Goal: Task Accomplishment & Management: Complete application form

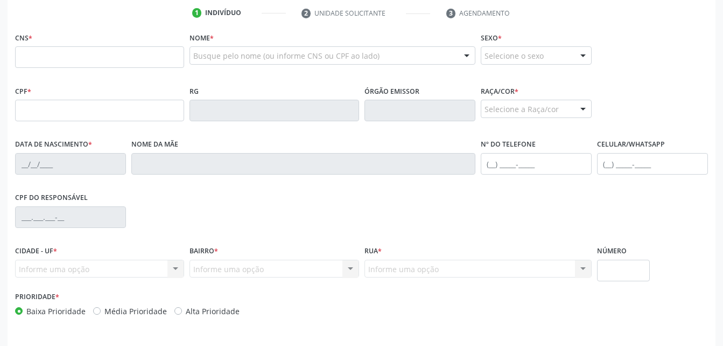
scroll to position [219, 0]
click at [80, 61] on input "text" at bounding box center [99, 57] width 169 height 22
type input "700 0051 7891 1800"
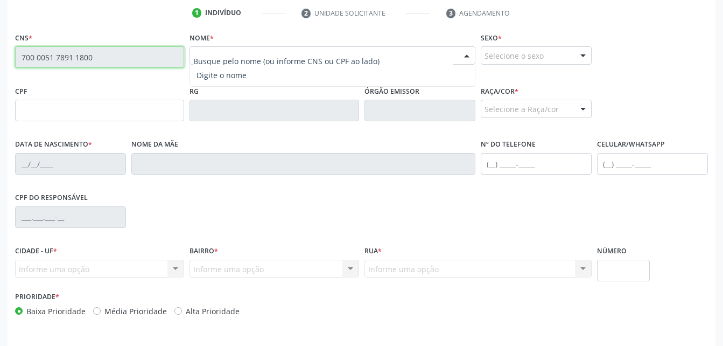
type input "096.575.354-92"
type input "0[DATE]"
type input "[PERSON_NAME] das Dores da Conceição"
type input "[PHONE_NUMBER]"
type input "S/N"
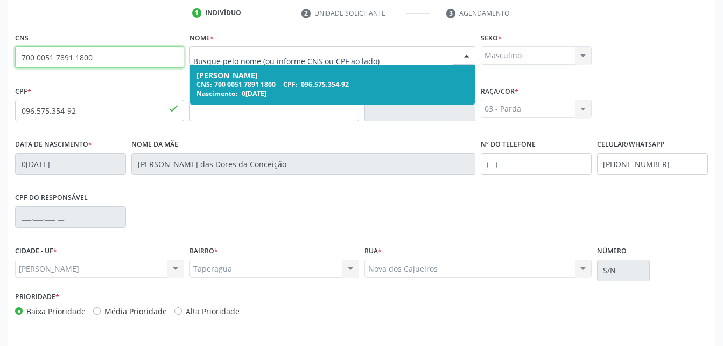
click at [263, 75] on div "[PERSON_NAME]" at bounding box center [332, 75] width 271 height 9
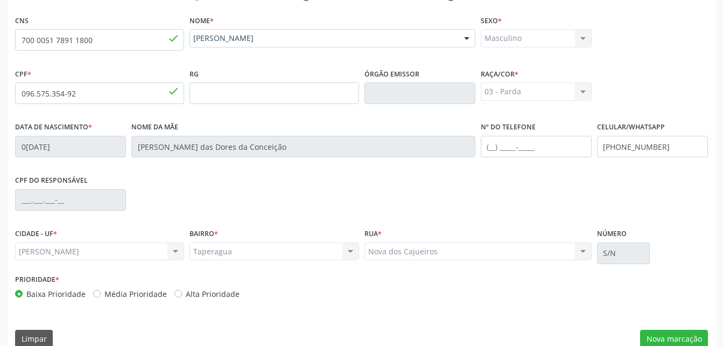
scroll to position [253, 0]
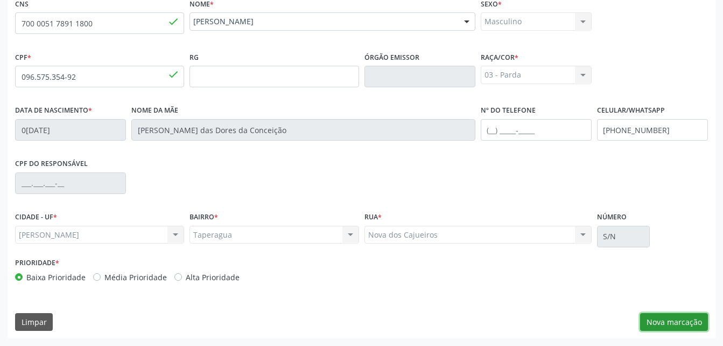
click at [673, 318] on button "Nova marcação" at bounding box center [674, 322] width 68 height 18
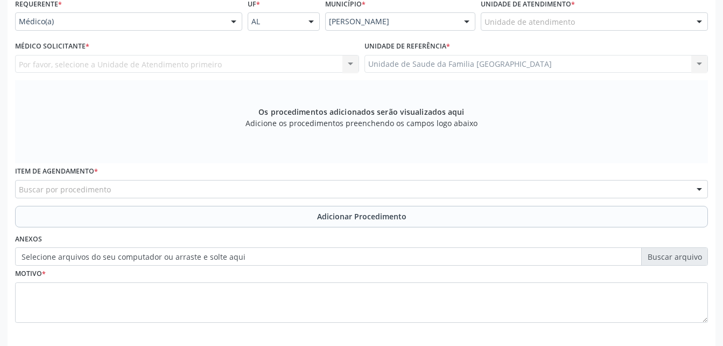
click at [625, 19] on div "Unidade de atendimento" at bounding box center [594, 21] width 227 height 18
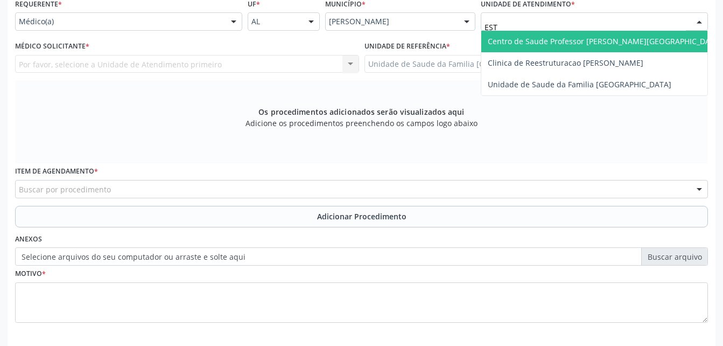
type input "ESTI"
click at [634, 36] on span "Unidade de Saude da Familia [GEOGRAPHIC_DATA]" at bounding box center [580, 41] width 184 height 10
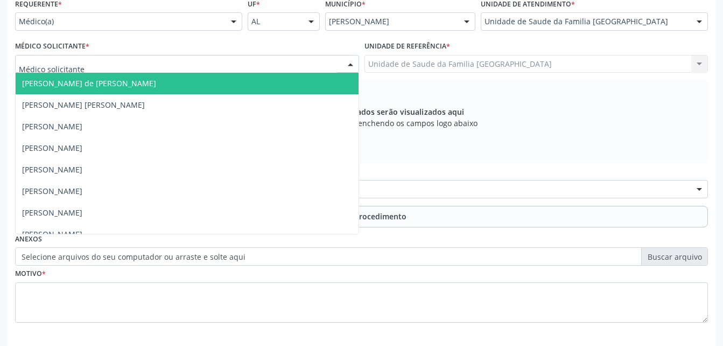
click at [282, 67] on div at bounding box center [187, 64] width 344 height 18
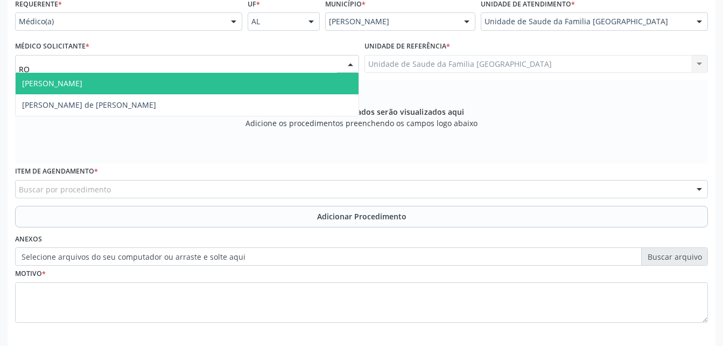
click at [279, 81] on span "[PERSON_NAME]" at bounding box center [187, 84] width 343 height 22
type input "RO"
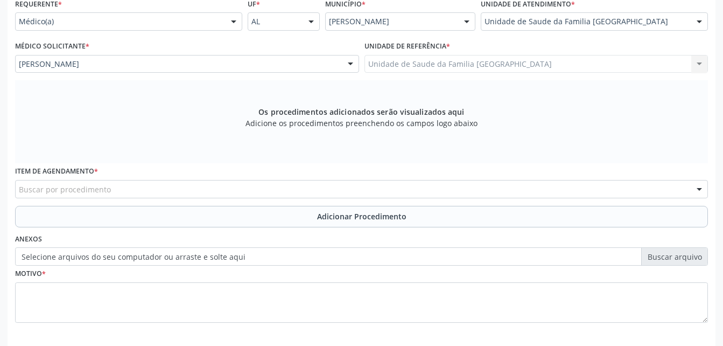
drag, startPoint x: 279, startPoint y: 81, endPoint x: 285, endPoint y: 88, distance: 8.8
click at [285, 88] on div "Requerente * Médico(a) Médico(a) Enfermeiro(a) Paciente Nenhum resultado encont…" at bounding box center [361, 167] width 693 height 342
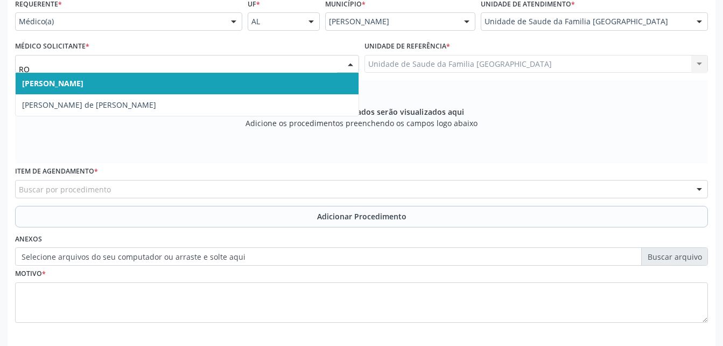
type input "ROD"
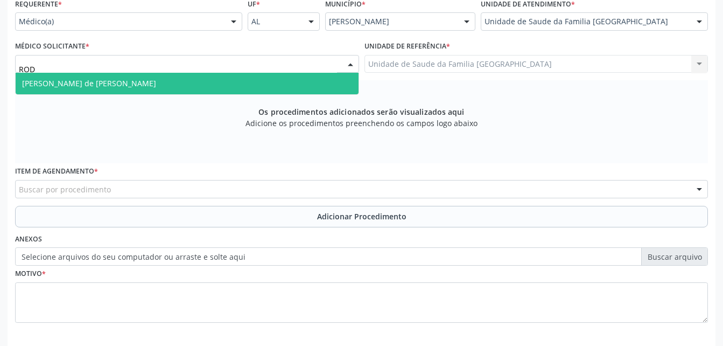
click at [277, 83] on span "[PERSON_NAME] de [PERSON_NAME]" at bounding box center [187, 84] width 343 height 22
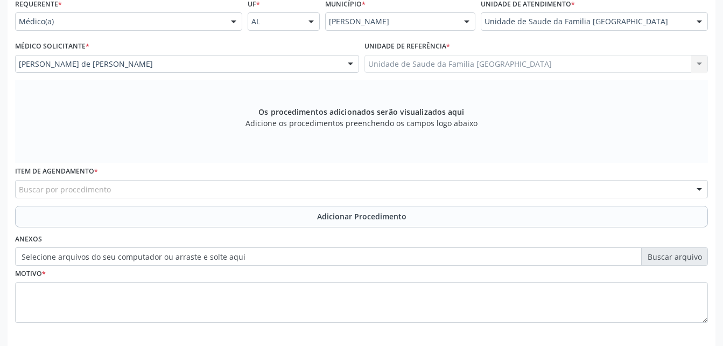
click at [261, 188] on div "Buscar por procedimento" at bounding box center [361, 189] width 693 height 18
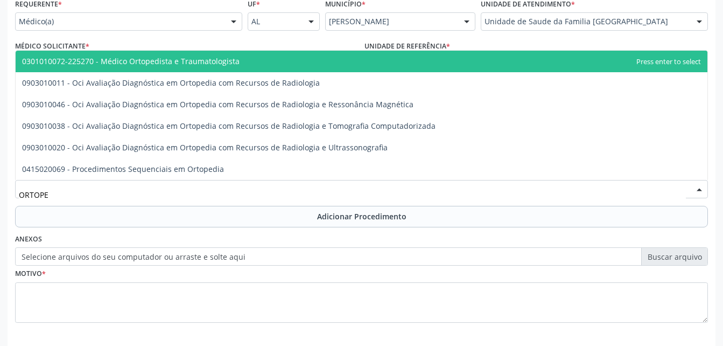
type input "ORTOPED"
click at [243, 65] on span "0301010072-225270 - Médico Ortopedista e Traumatologista" at bounding box center [362, 62] width 692 height 22
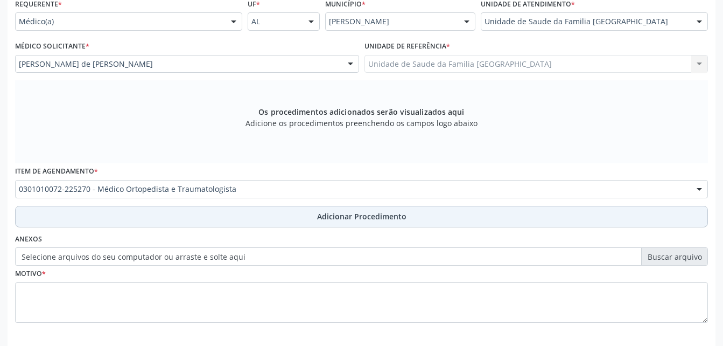
click at [264, 211] on button "Adicionar Procedimento" at bounding box center [361, 217] width 693 height 22
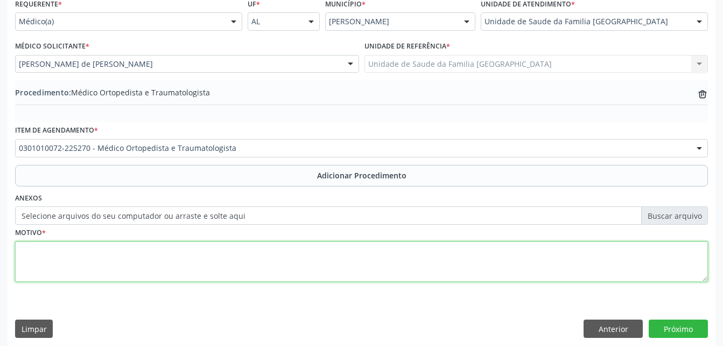
click at [237, 260] on textarea at bounding box center [361, 261] width 693 height 41
click at [20, 256] on textarea "OR LOMBAR BAIXA" at bounding box center [361, 261] width 693 height 41
type textarea "DOR LOMBAR BAIXA"
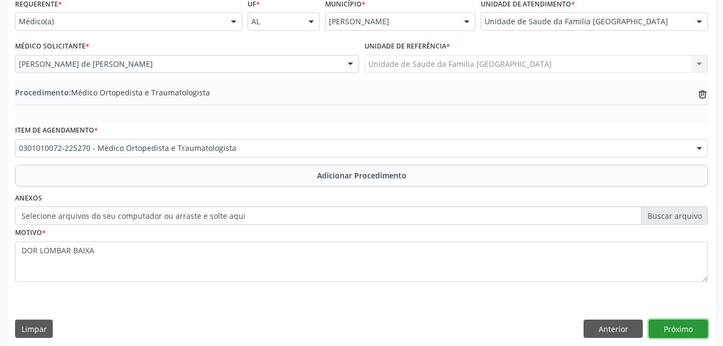
click at [670, 322] on button "Próximo" at bounding box center [678, 328] width 59 height 18
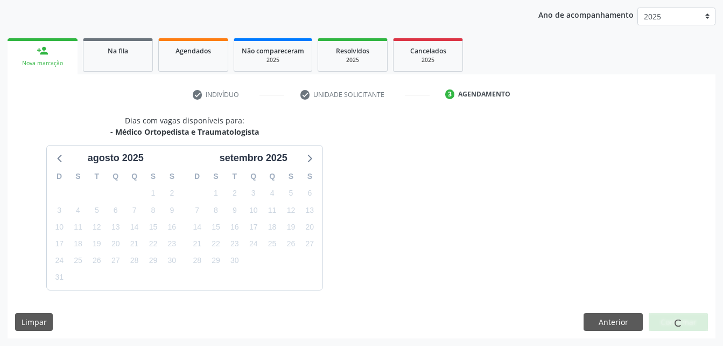
scroll to position [170, 0]
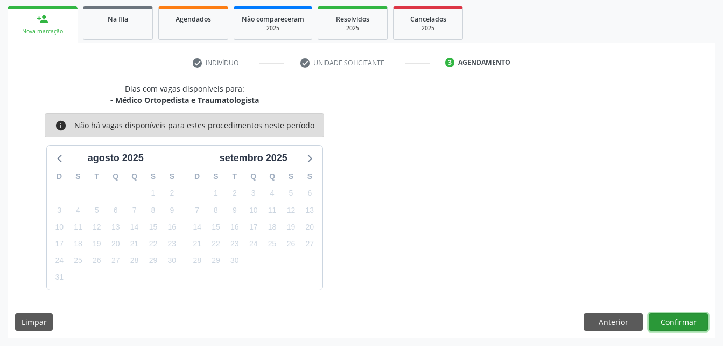
click at [678, 320] on button "Confirmar" at bounding box center [678, 322] width 59 height 18
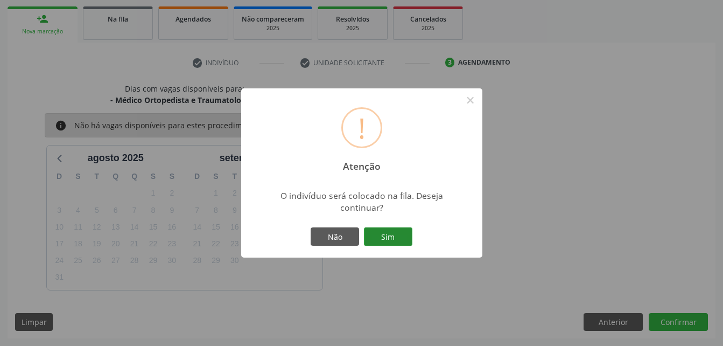
click at [400, 236] on button "Sim" at bounding box center [388, 236] width 48 height 18
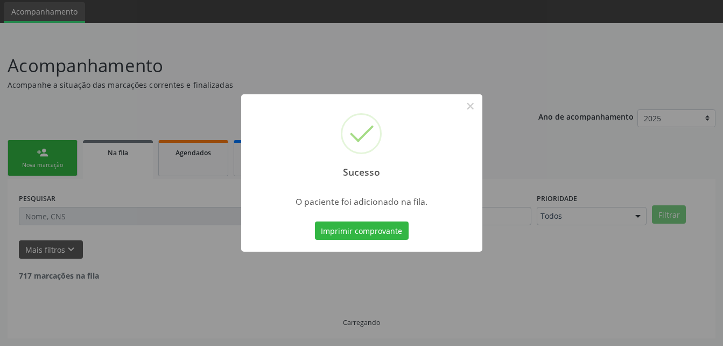
scroll to position [25, 0]
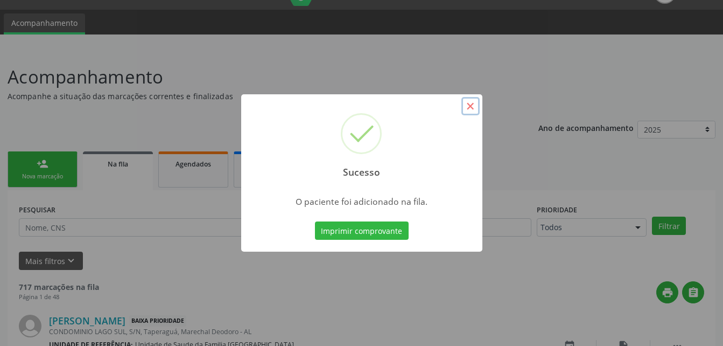
click at [471, 102] on button "×" at bounding box center [470, 106] width 18 height 18
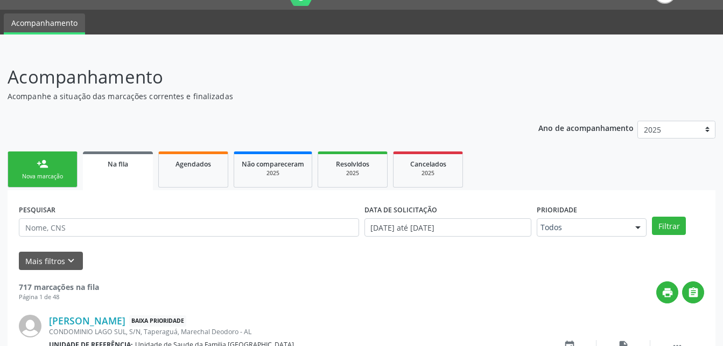
click at [68, 158] on link "person_add Nova marcação" at bounding box center [43, 169] width 70 height 36
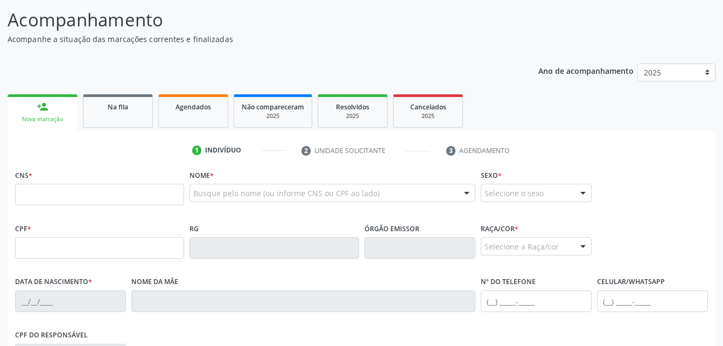
scroll to position [132, 0]
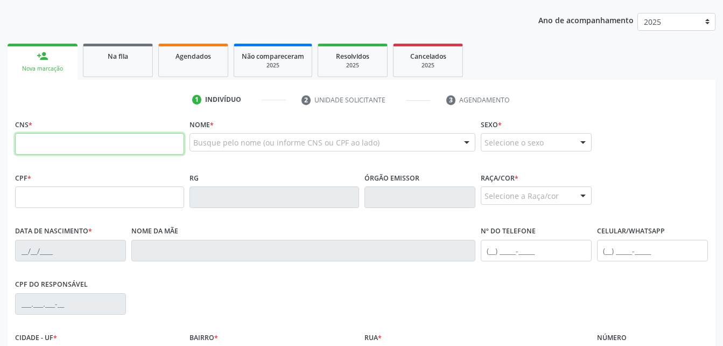
click at [43, 145] on input "text" at bounding box center [99, 144] width 169 height 22
type input "700 0017 3046 0806"
type input "152.425.924-19"
type input "0[DATE]"
type input "[PERSON_NAME]"
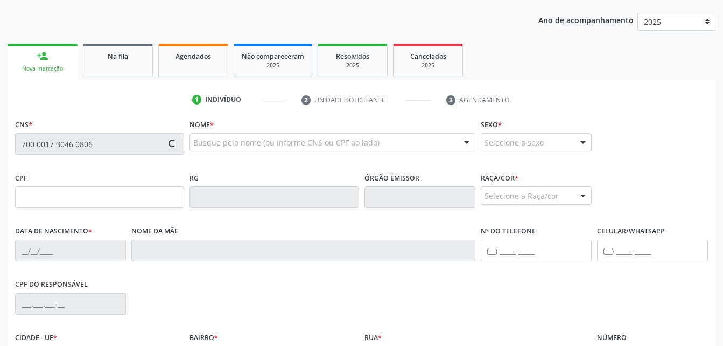
type input "[PHONE_NUMBER]"
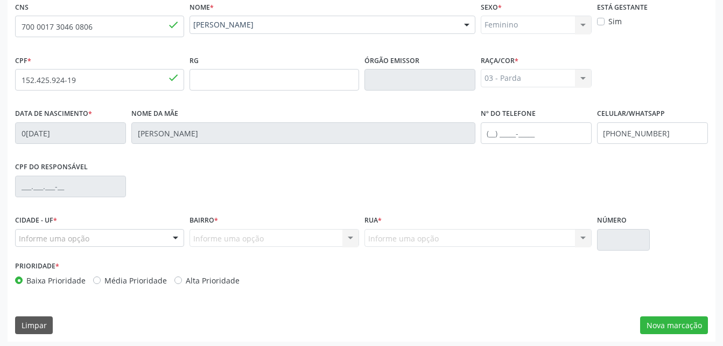
scroll to position [253, 0]
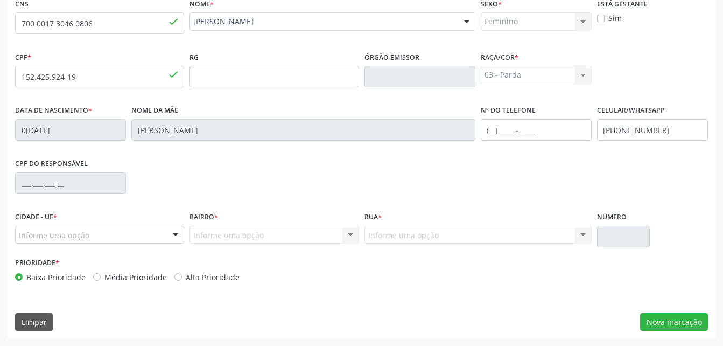
click at [116, 240] on div "Informe uma opção" at bounding box center [99, 235] width 169 height 18
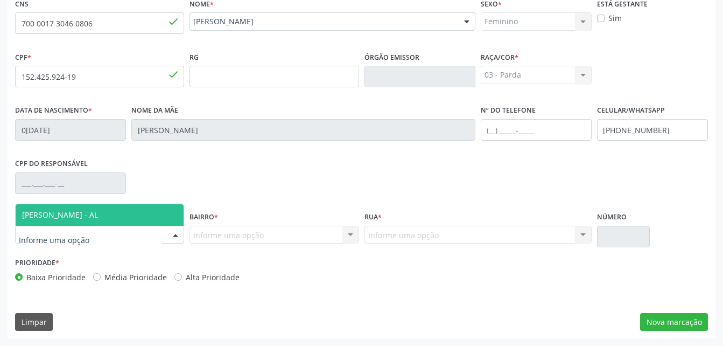
click at [93, 217] on span "[PERSON_NAME] - AL" at bounding box center [60, 214] width 76 height 10
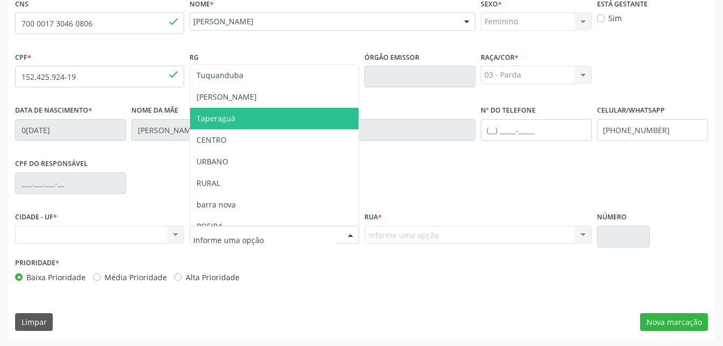
click at [217, 115] on span "Taperaguá" at bounding box center [216, 118] width 39 height 10
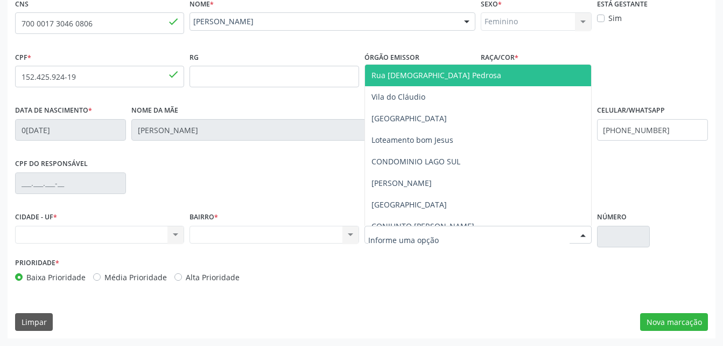
click at [451, 233] on div at bounding box center [478, 235] width 227 height 18
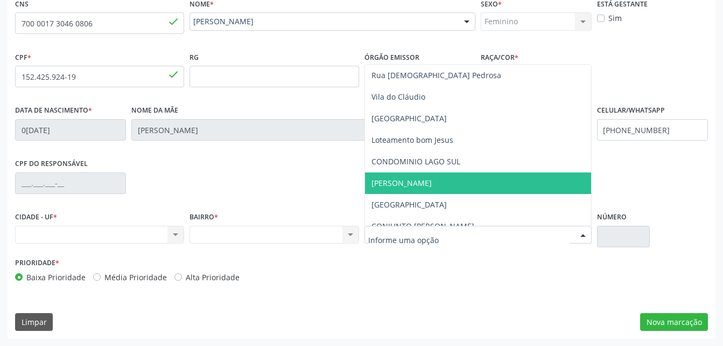
scroll to position [108, 0]
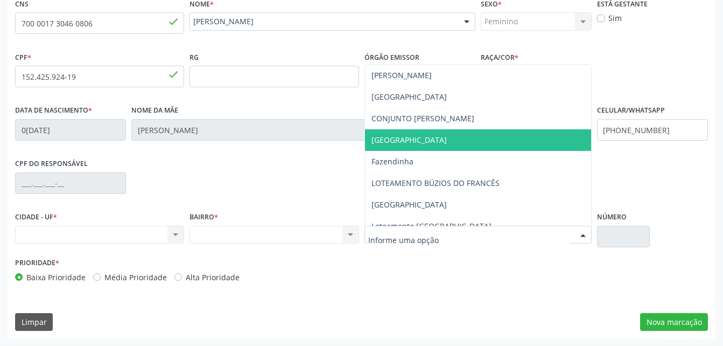
click at [445, 139] on span "[GEOGRAPHIC_DATA]" at bounding box center [478, 140] width 226 height 22
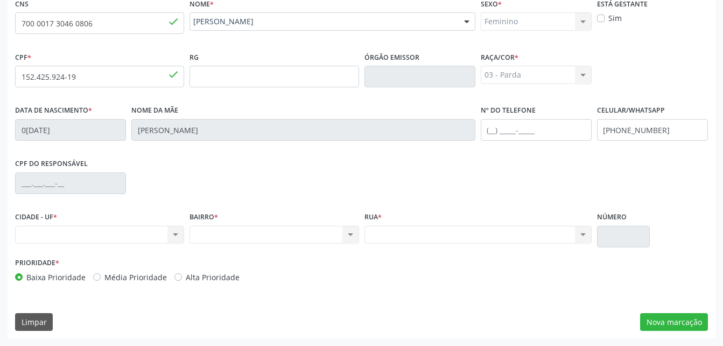
click at [326, 239] on div "Nenhum resultado encontrado para: " " Não há nenhuma opção para ser exibida." at bounding box center [274, 235] width 169 height 18
click at [138, 240] on div "Nenhum resultado encontrado para: " " Não há nenhuma opção para ser exibida." at bounding box center [99, 235] width 169 height 18
click at [177, 237] on div "Nenhum resultado encontrado para: " " Não há nenhuma opção para ser exibida." at bounding box center [99, 235] width 169 height 18
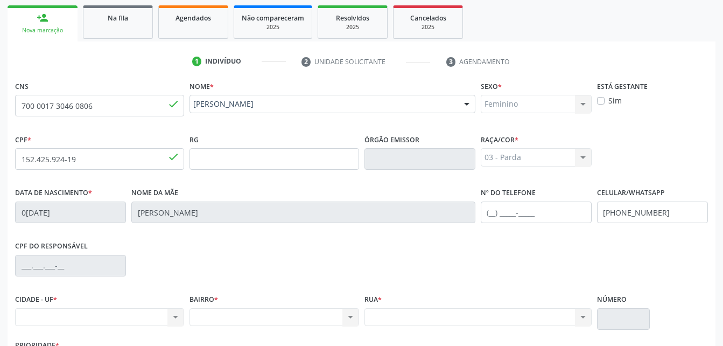
scroll to position [253, 0]
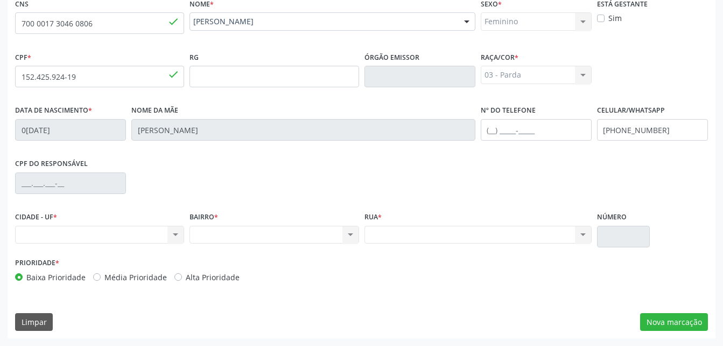
click at [172, 230] on div "Nenhum resultado encontrado para: " " Não há nenhuma opção para ser exibida." at bounding box center [99, 235] width 169 height 18
click at [115, 242] on div "Nenhum resultado encontrado para: " " Não há nenhuma opção para ser exibida." at bounding box center [99, 235] width 169 height 18
